Goal: Obtain resource: Download file/media

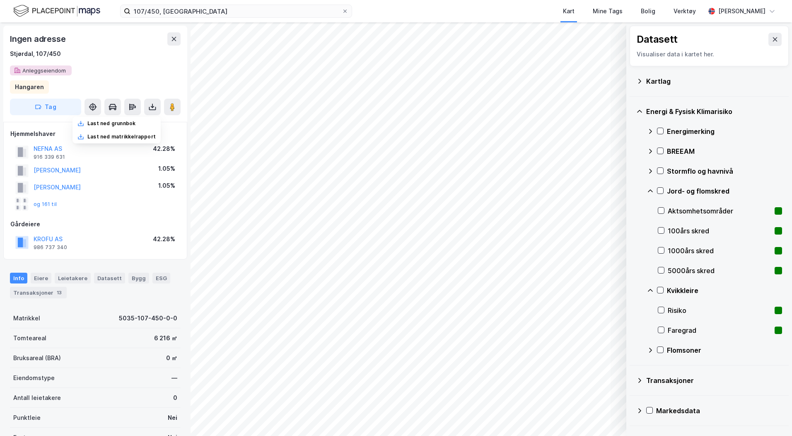
scroll to position [1, 0]
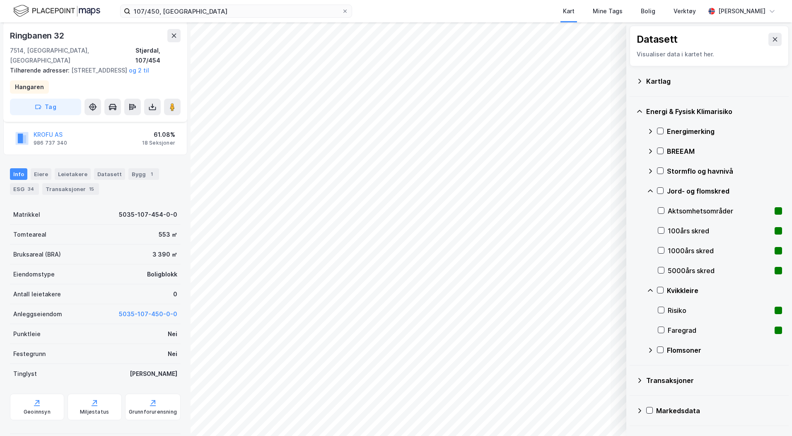
scroll to position [125, 0]
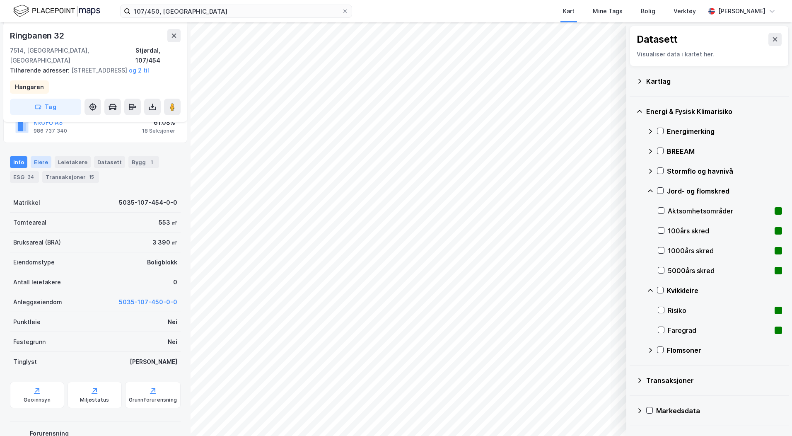
click at [45, 164] on div "Eiere" at bounding box center [41, 162] width 21 height 12
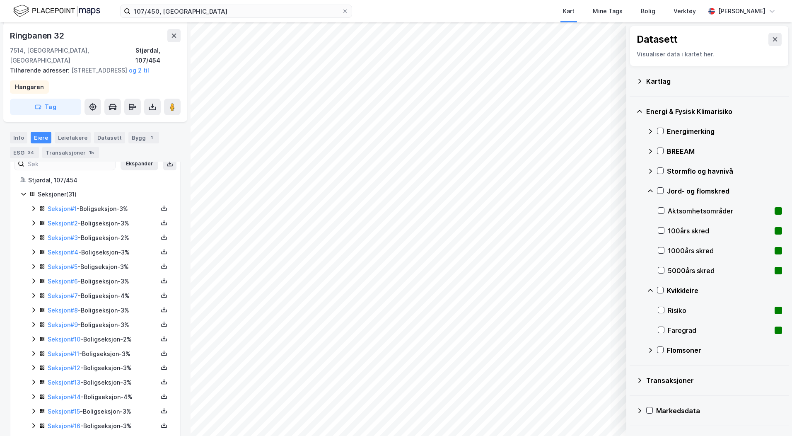
scroll to position [166, 0]
click at [34, 337] on icon at bounding box center [33, 337] width 2 height 5
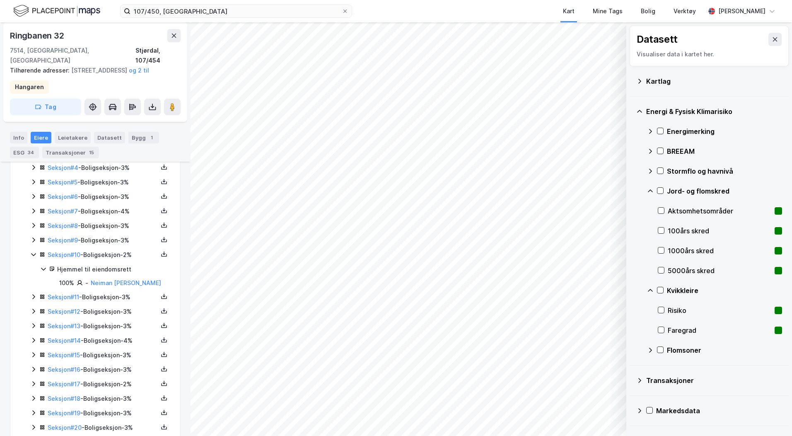
scroll to position [290, 0]
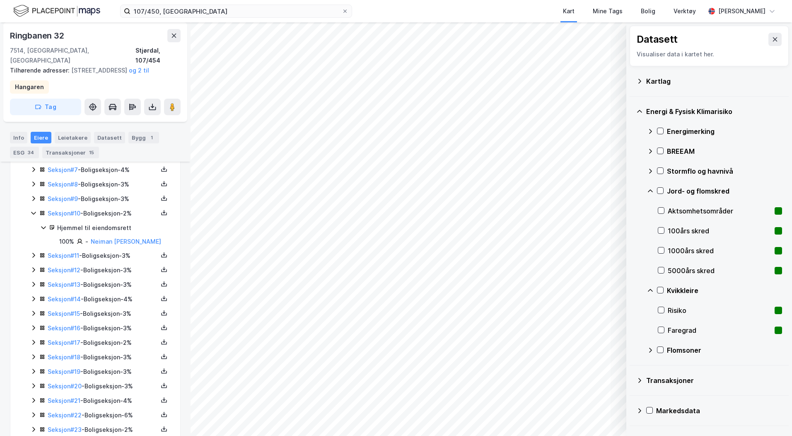
click at [31, 342] on icon at bounding box center [33, 342] width 7 height 7
click at [103, 242] on link "Neiman [PERSON_NAME]" at bounding box center [126, 241] width 70 height 7
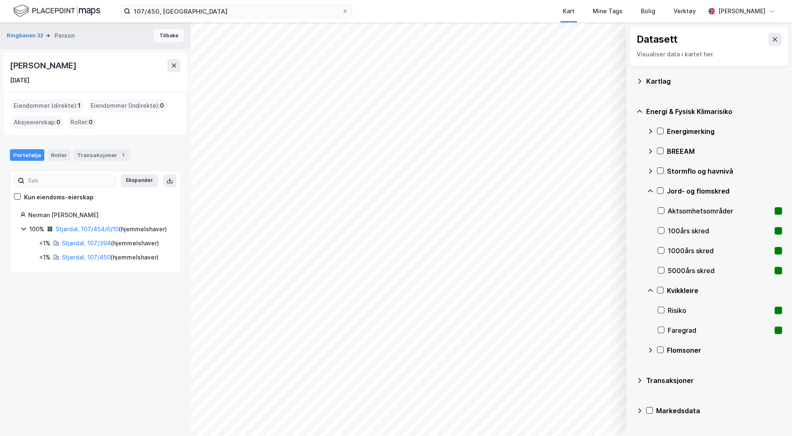
click at [175, 34] on button "Tilbake" at bounding box center [169, 35] width 30 height 13
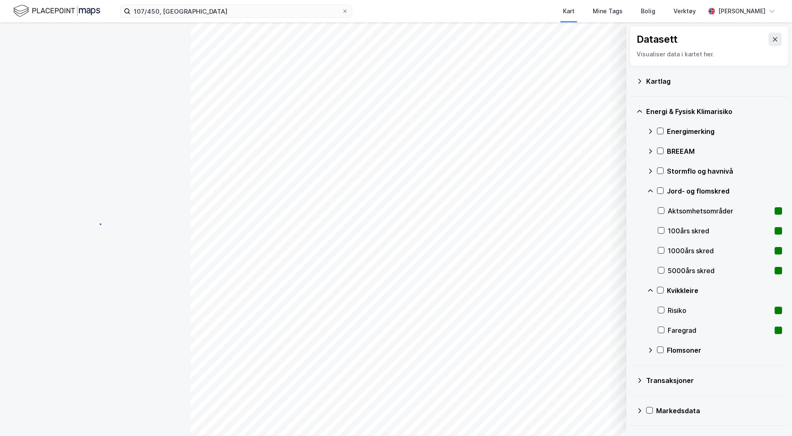
scroll to position [290, 0]
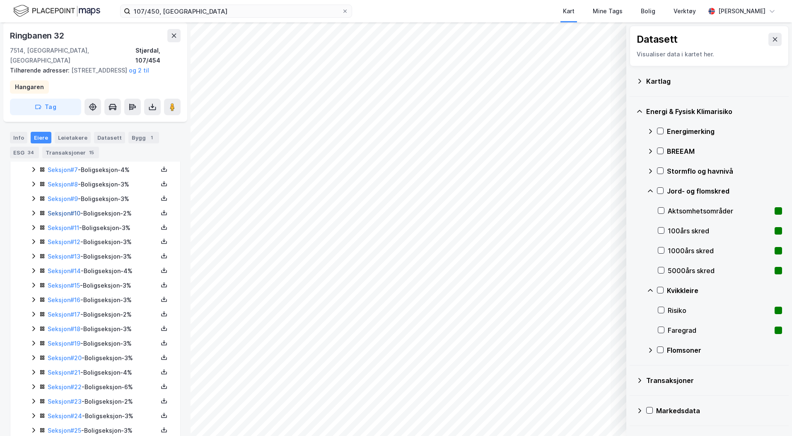
click at [56, 212] on link "Seksjon # 10" at bounding box center [64, 213] width 33 height 7
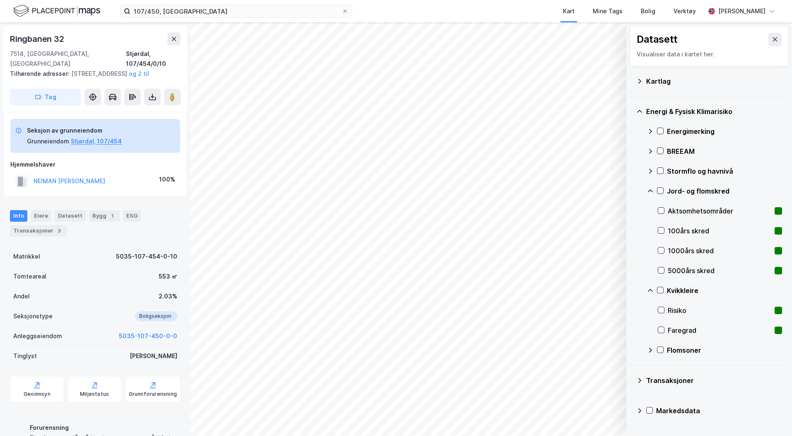
scroll to position [73, 0]
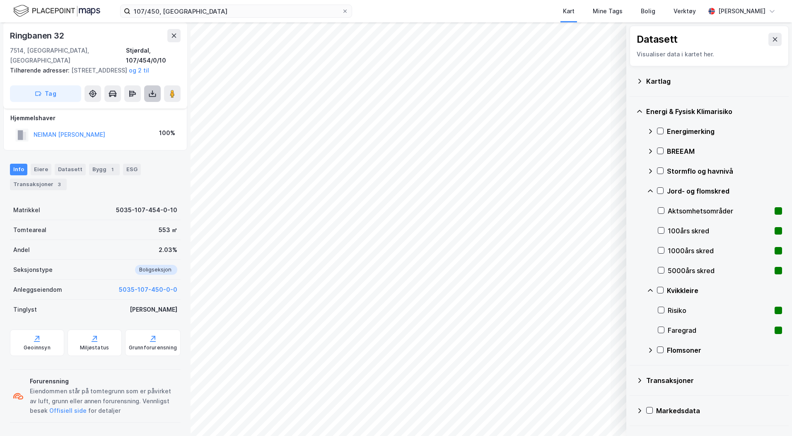
click at [150, 95] on icon at bounding box center [152, 93] width 8 height 8
click at [153, 110] on div "Last ned grunnbok" at bounding box center [116, 110] width 88 height 13
click at [120, 110] on div "Last ned grunnbok" at bounding box center [111, 110] width 48 height 7
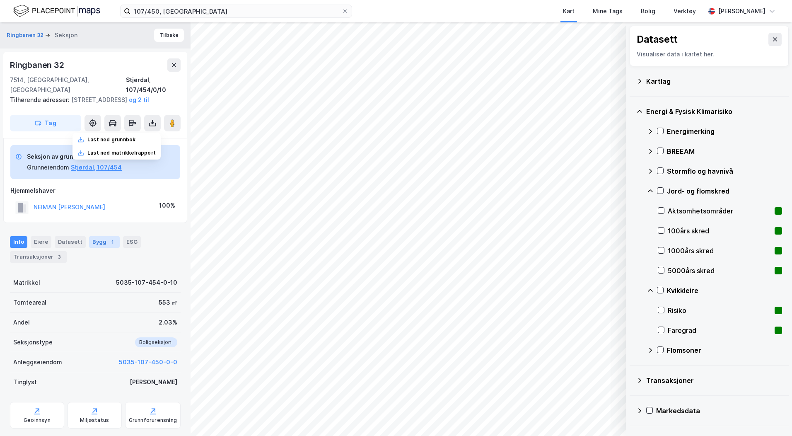
scroll to position [0, 0]
click at [161, 36] on button "Tilbake" at bounding box center [169, 35] width 30 height 13
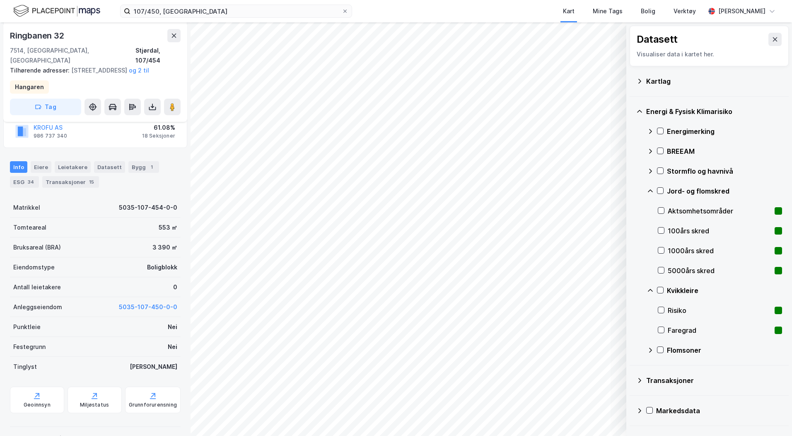
scroll to position [125, 0]
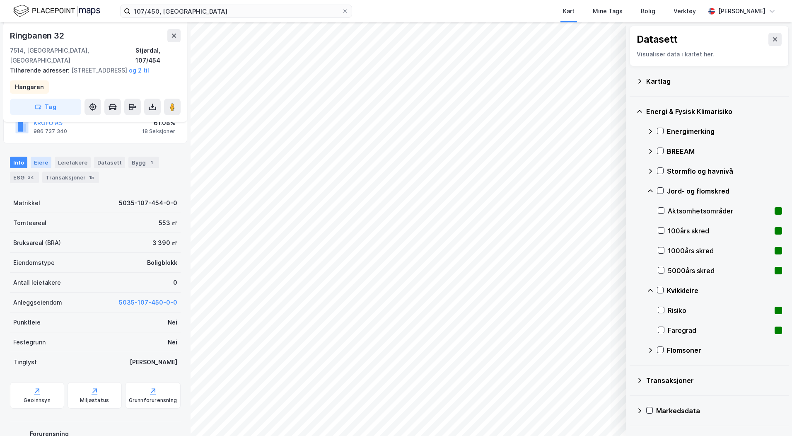
click at [40, 165] on div "Eiere" at bounding box center [41, 163] width 21 height 12
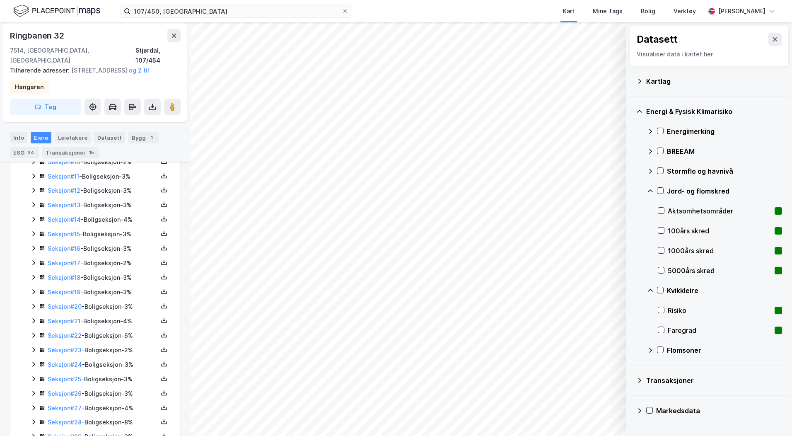
scroll to position [397, 0]
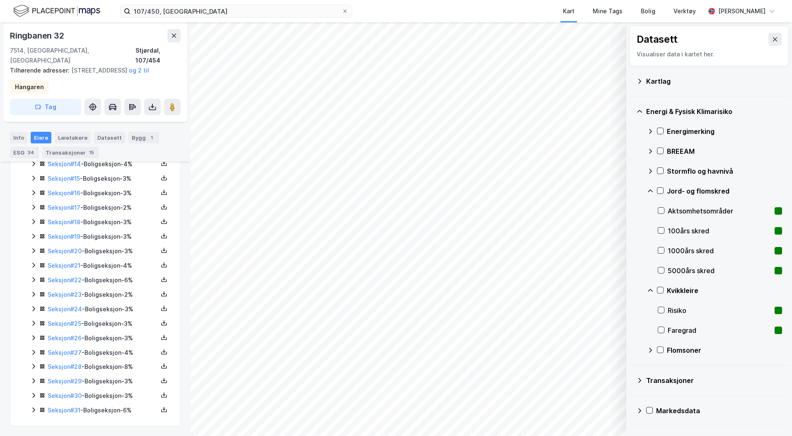
click at [30, 366] on icon at bounding box center [33, 366] width 7 height 7
click at [58, 365] on link "Seksjon # 28" at bounding box center [65, 366] width 34 height 7
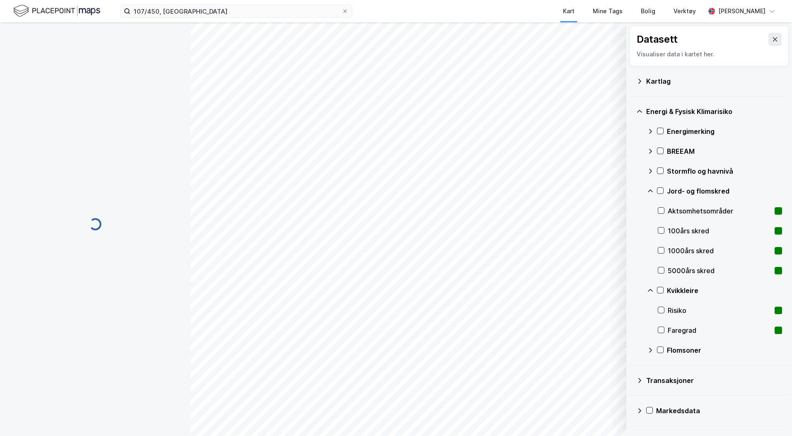
scroll to position [73, 0]
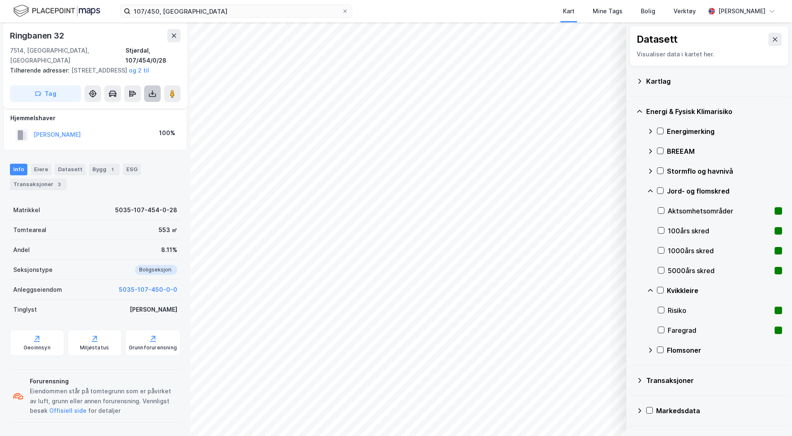
click at [149, 87] on button at bounding box center [152, 93] width 17 height 17
click at [150, 108] on div "Last ned grunnbok" at bounding box center [116, 110] width 88 height 13
click at [176, 33] on icon at bounding box center [174, 35] width 7 height 7
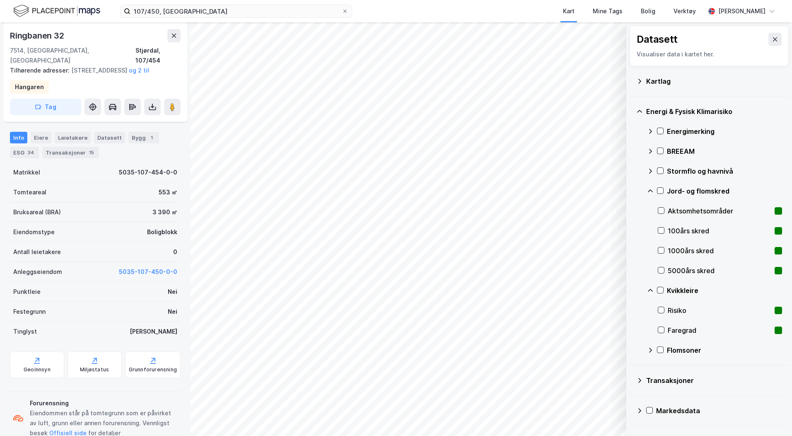
scroll to position [156, 0]
click at [46, 135] on div "Eiere" at bounding box center [41, 138] width 21 height 12
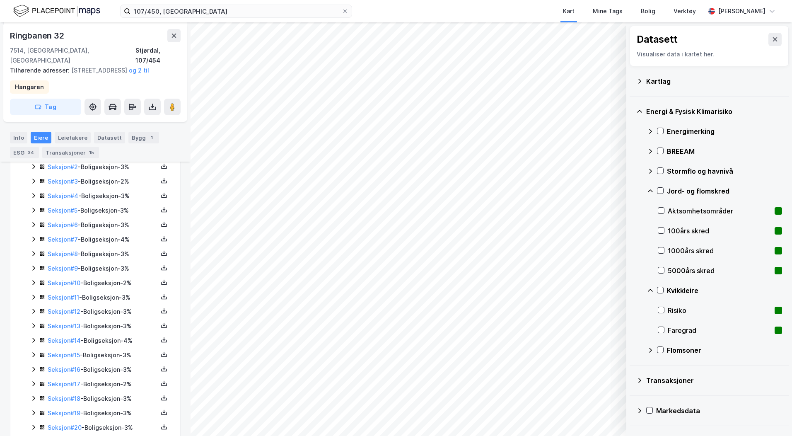
scroll to position [280, 0]
click at [64, 423] on link "Seksjon # 24" at bounding box center [65, 425] width 34 height 7
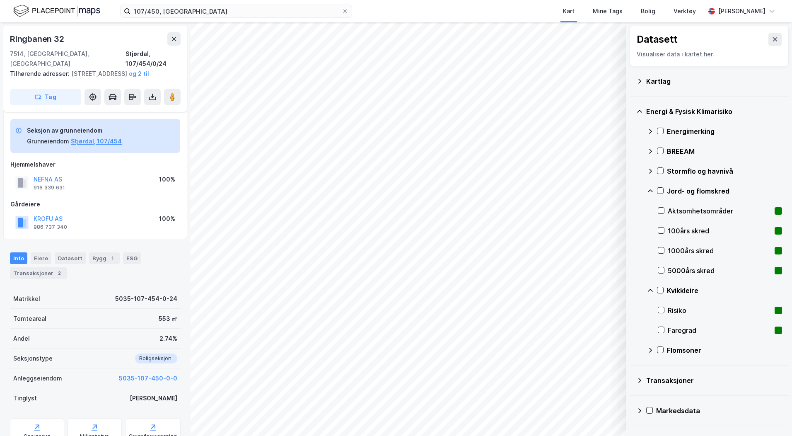
scroll to position [116, 0]
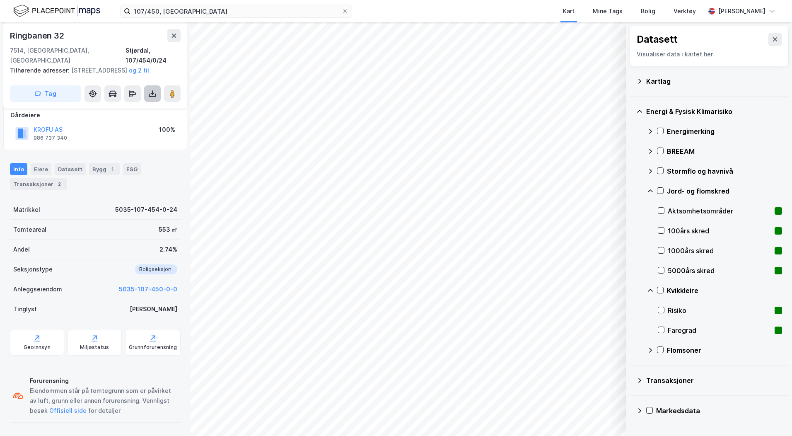
click at [151, 94] on icon at bounding box center [152, 93] width 3 height 2
click at [144, 111] on div "Last ned grunnbok" at bounding box center [116, 110] width 88 height 13
click at [174, 39] on icon at bounding box center [174, 35] width 7 height 7
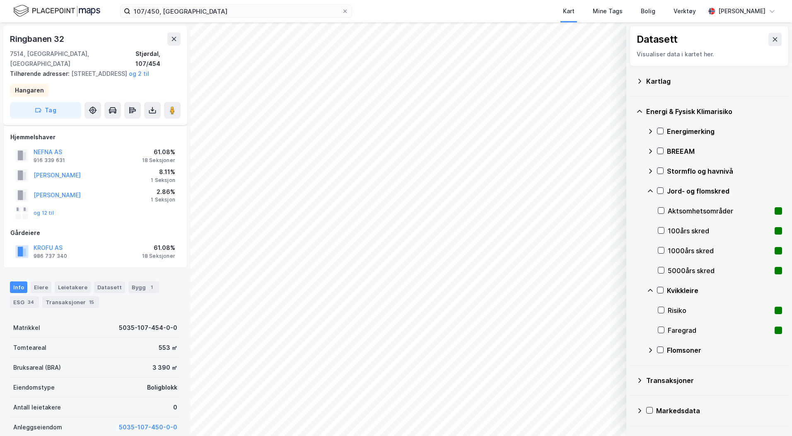
scroll to position [116, 0]
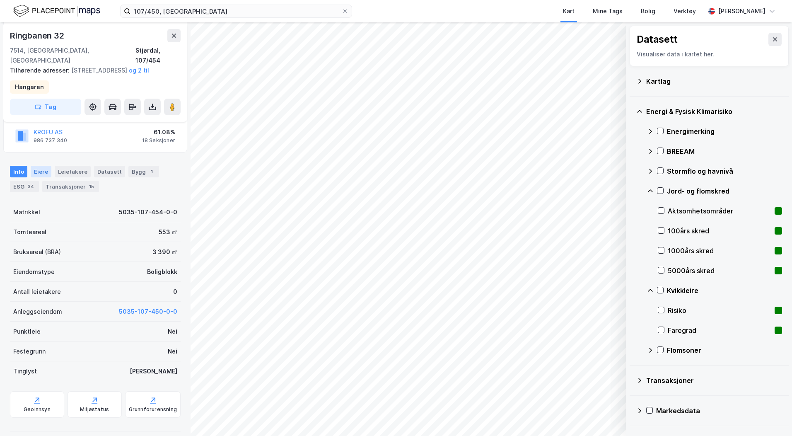
click at [47, 172] on div "Eiere" at bounding box center [41, 172] width 21 height 12
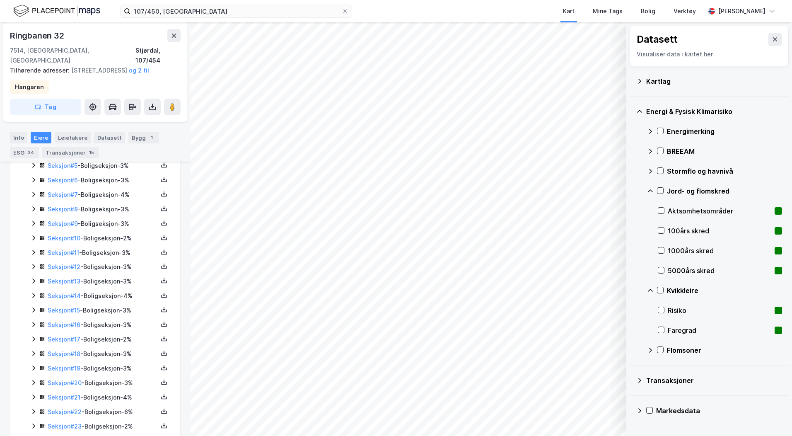
scroll to position [364, 0]
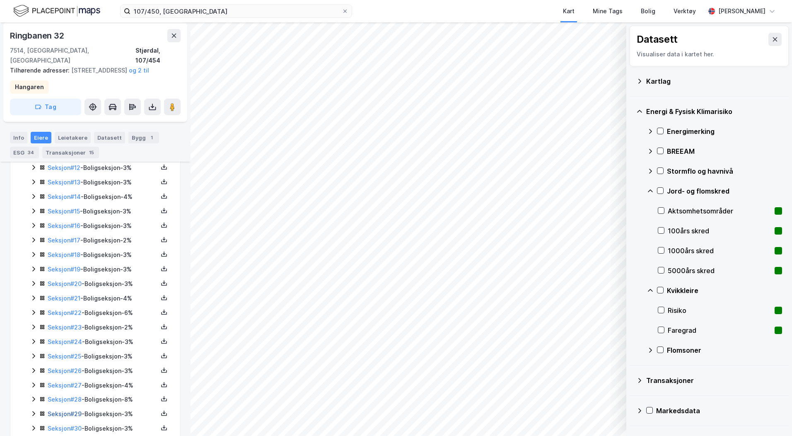
click at [70, 415] on link "Seksjon # 29" at bounding box center [65, 413] width 34 height 7
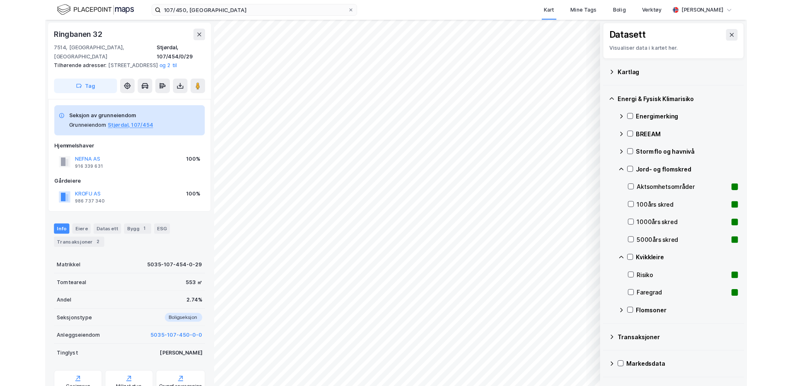
scroll to position [116, 0]
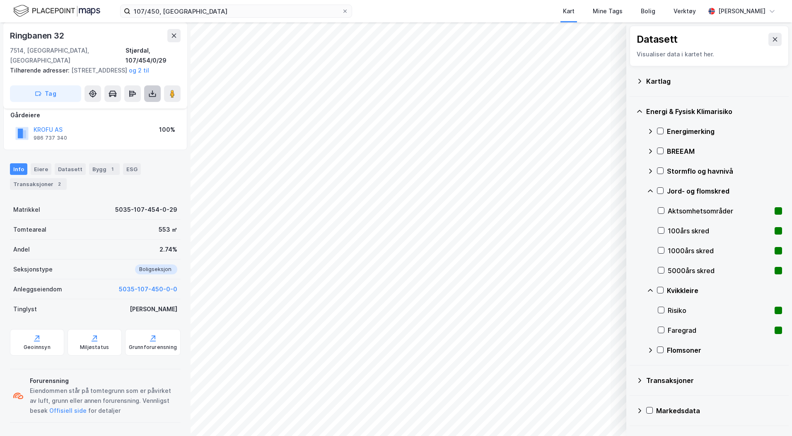
click at [152, 94] on icon at bounding box center [152, 93] width 3 height 2
click at [147, 113] on div "Last ned grunnbok" at bounding box center [116, 110] width 88 height 13
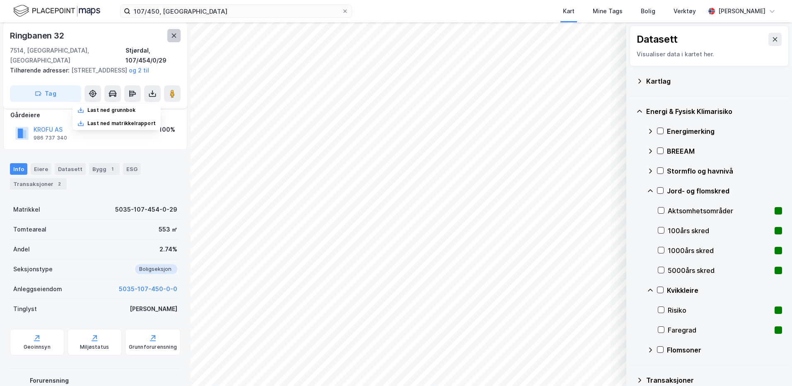
click at [177, 34] on button at bounding box center [173, 35] width 13 height 13
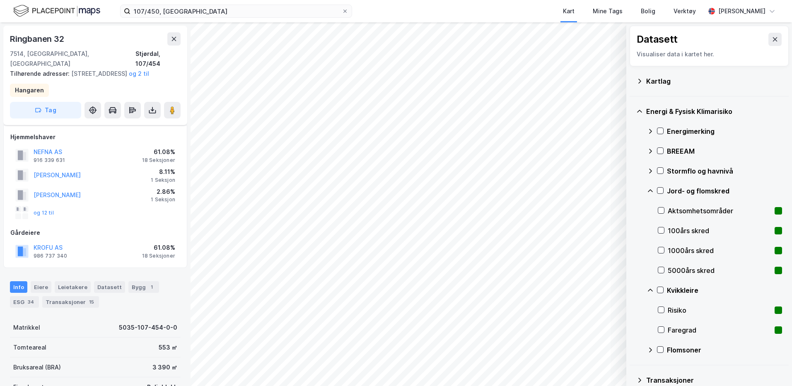
scroll to position [116, 0]
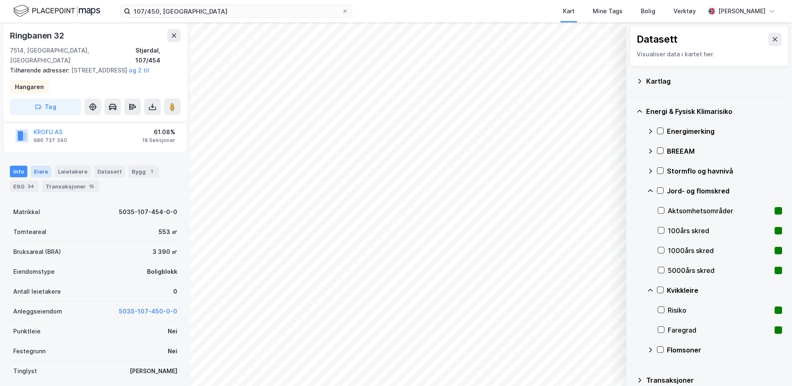
click at [36, 168] on div "Eiere" at bounding box center [41, 172] width 21 height 12
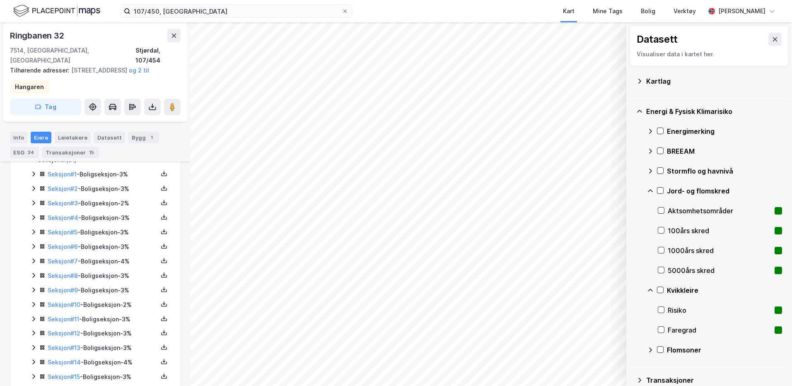
scroll to position [240, 0]
click at [51, 260] on link "Seksjon # 10" at bounding box center [64, 263] width 33 height 7
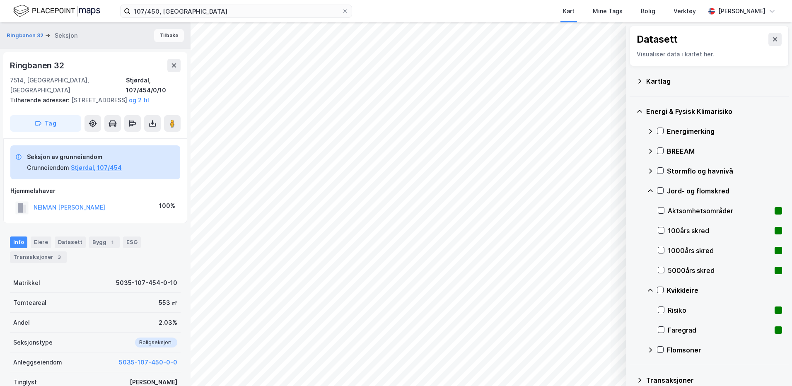
click at [155, 40] on button "Tilbake" at bounding box center [169, 35] width 30 height 13
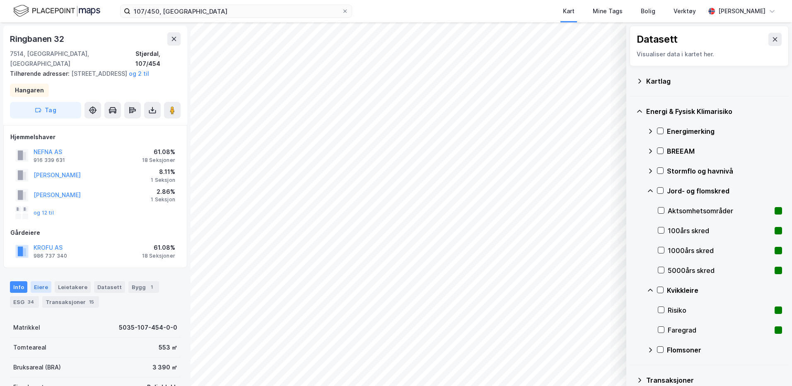
click at [41, 284] on div "Eiere" at bounding box center [41, 287] width 21 height 12
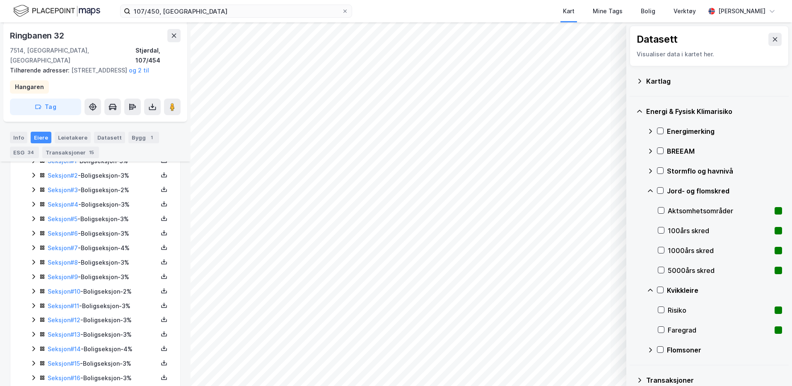
scroll to position [248, 0]
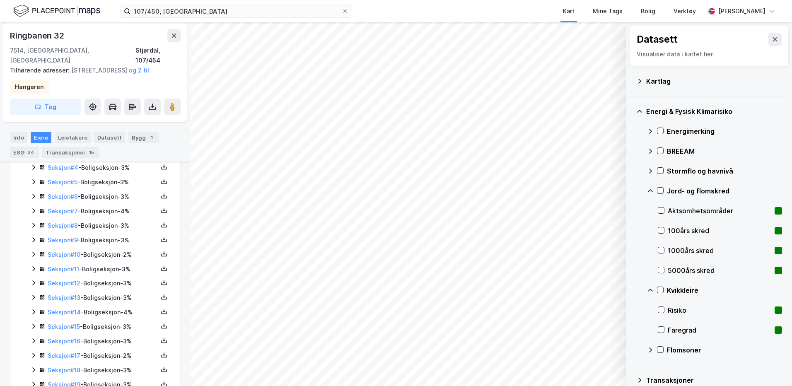
click at [32, 354] on icon at bounding box center [33, 355] width 7 height 7
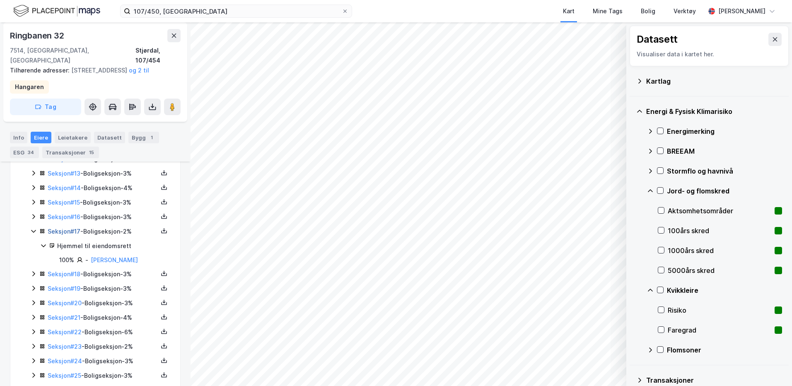
click at [75, 231] on link "Seksjon # 17" at bounding box center [64, 231] width 33 height 7
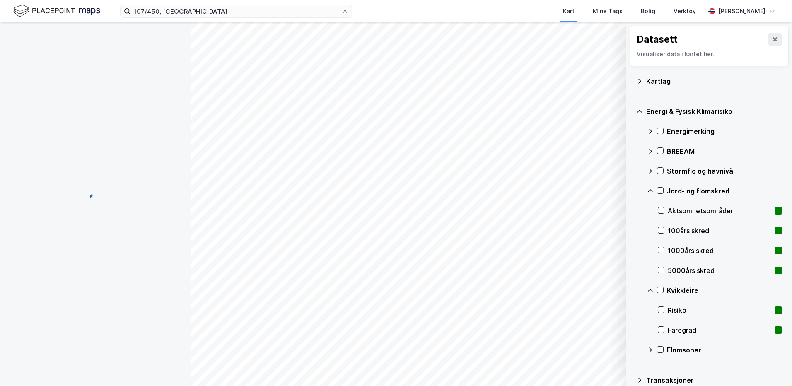
scroll to position [123, 0]
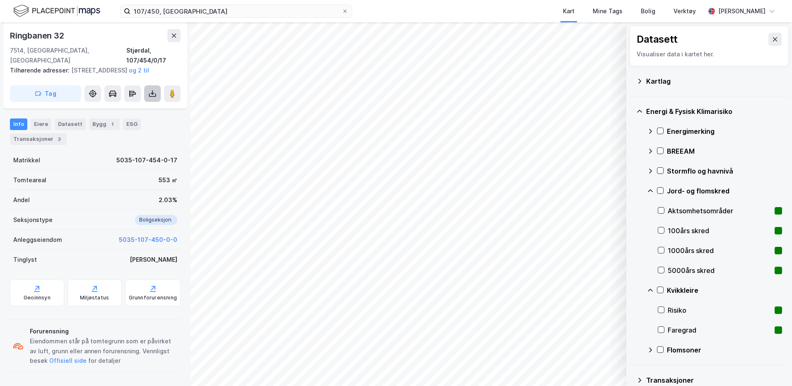
click at [155, 97] on icon at bounding box center [152, 93] width 8 height 8
click at [147, 106] on div "Last ned grunnbok" at bounding box center [116, 110] width 88 height 13
